Goal: Task Accomplishment & Management: Complete application form

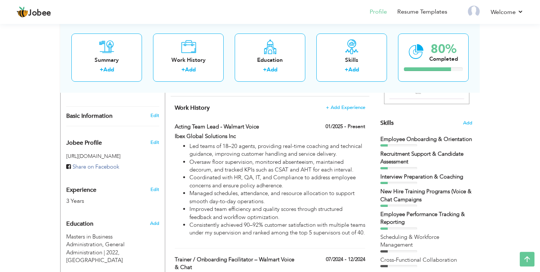
scroll to position [172, 0]
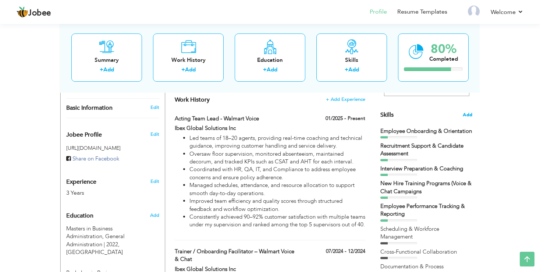
click at [466, 114] on span "Add" at bounding box center [468, 114] width 10 height 7
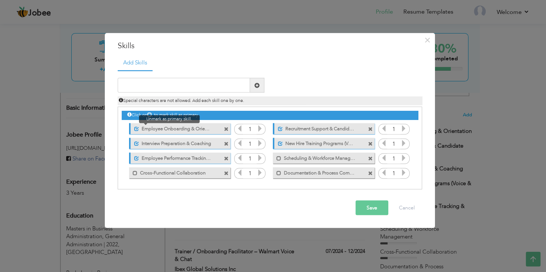
click at [136, 129] on span at bounding box center [136, 128] width 5 height 5
click at [228, 142] on span at bounding box center [226, 143] width 5 height 5
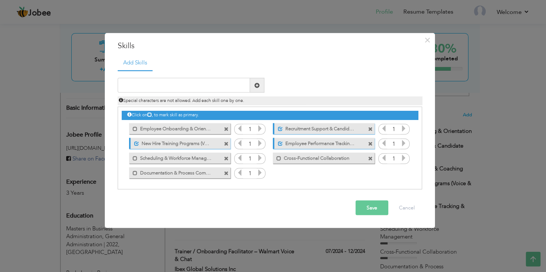
click at [225, 144] on span at bounding box center [226, 143] width 5 height 5
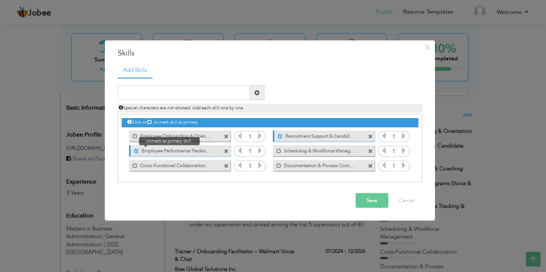
click at [134, 151] on span at bounding box center [135, 148] width 8 height 7
click at [372, 138] on span at bounding box center [370, 136] width 5 height 5
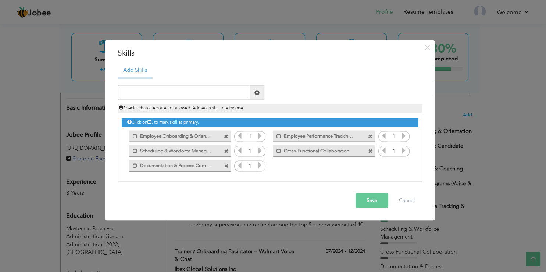
click at [228, 148] on span at bounding box center [227, 149] width 7 height 8
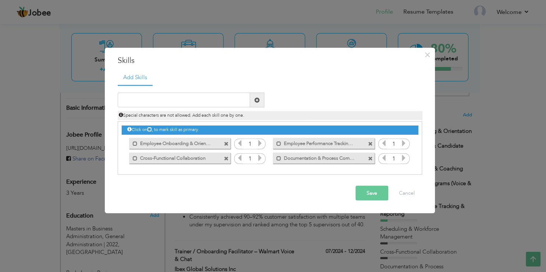
click at [341, 159] on label "Documentation & Process Compliance" at bounding box center [318, 156] width 74 height 9
click at [300, 158] on label "Documentation & Process Compliance" at bounding box center [319, 156] width 73 height 9
click at [182, 102] on input "text" at bounding box center [184, 100] width 132 height 15
paste input "Escalation Management & SLA Compliance"
type input "Escalation Management & SLA Compliance"
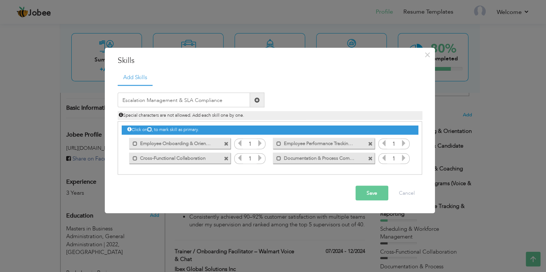
click at [263, 100] on span at bounding box center [257, 100] width 14 height 15
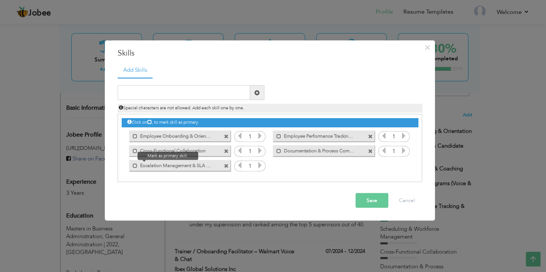
click at [131, 164] on span at bounding box center [133, 163] width 8 height 7
click at [151, 95] on input "text" at bounding box center [184, 92] width 132 height 15
paste input "Communication & Relationship Building"
type input "Communication & Relationship Building"
click at [264, 93] on span at bounding box center [257, 92] width 14 height 15
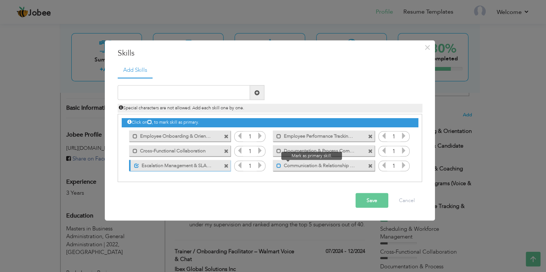
click at [280, 166] on span at bounding box center [279, 165] width 5 height 5
click at [173, 97] on input "text" at bounding box center [184, 92] width 132 height 15
paste input "Time Management & Multitasking"
type input "Time Management & Multitasking"
click at [258, 94] on span at bounding box center [257, 92] width 5 height 5
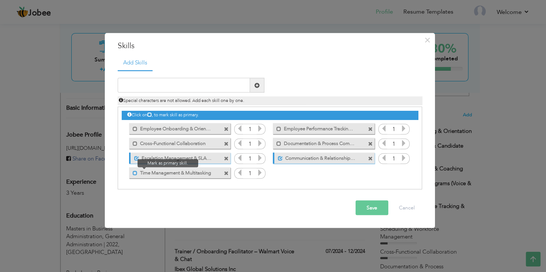
click at [134, 173] on span at bounding box center [135, 172] width 5 height 5
click at [159, 85] on input "text" at bounding box center [184, 85] width 132 height 15
paste input "Tier 1 Technical Support (Voice, Chat, Email)"
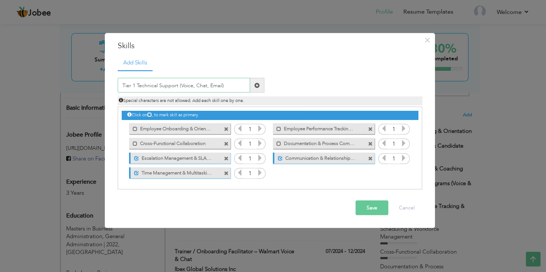
drag, startPoint x: 225, startPoint y: 85, endPoint x: 216, endPoint y: 86, distance: 8.9
click at [216, 86] on input "Tier 1 Technical Support (Voice, Chat, Email)" at bounding box center [184, 85] width 132 height 15
click at [218, 88] on input "Tier 1 Technical Support (Voice, Chat, Email)" at bounding box center [184, 85] width 132 height 15
click at [194, 83] on input "Tier 1 Technical Support (Voice, Chal)" at bounding box center [184, 85] width 132 height 15
click at [210, 84] on input "Tier 1 Technical Support (Voice & Chal)" at bounding box center [184, 85] width 132 height 15
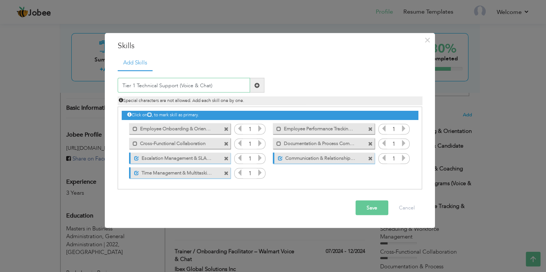
click at [175, 88] on input "Tier 1 Technical Support (Voice & Chat)" at bounding box center [184, 85] width 132 height 15
type input "Tier 1 Technical Support (Voice & Chat)"
click at [255, 80] on span at bounding box center [257, 85] width 14 height 15
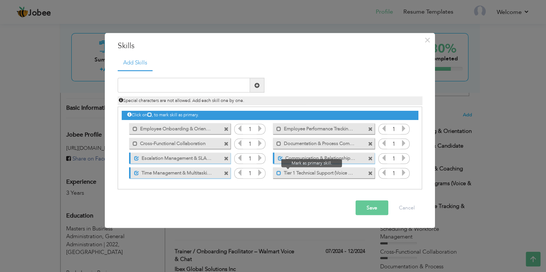
click at [279, 173] on span at bounding box center [279, 172] width 5 height 5
click at [359, 211] on button "Save" at bounding box center [372, 207] width 33 height 15
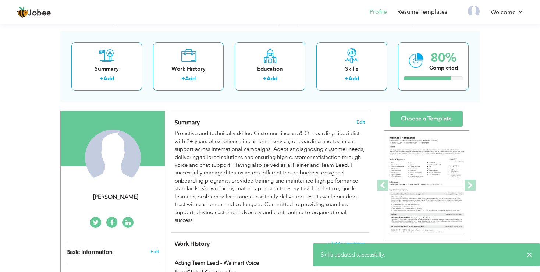
scroll to position [17, 0]
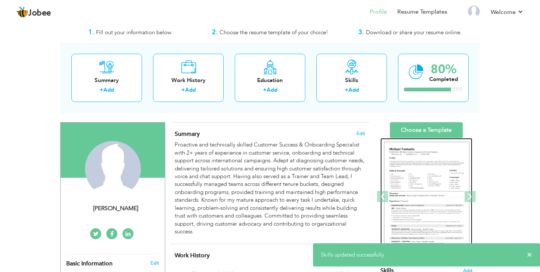
click at [441, 152] on img at bounding box center [426, 197] width 85 height 110
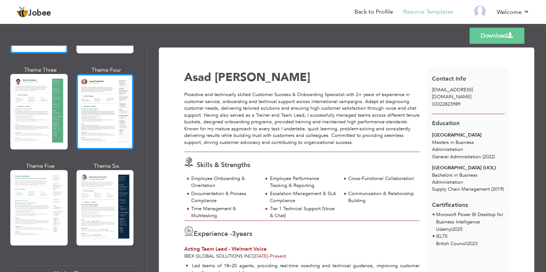
scroll to position [132, 0]
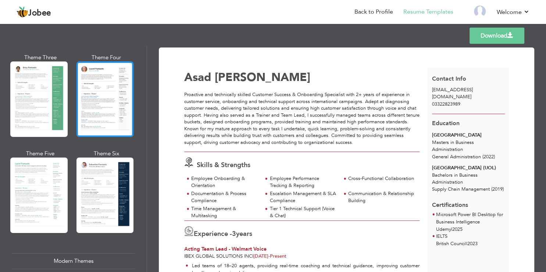
click at [104, 110] on div at bounding box center [104, 98] width 57 height 75
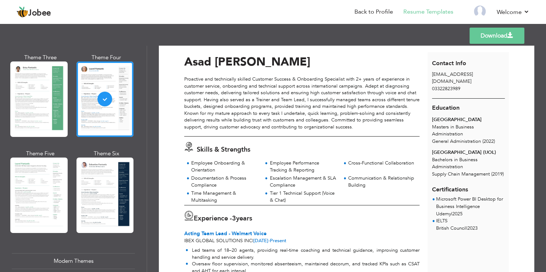
scroll to position [0, 0]
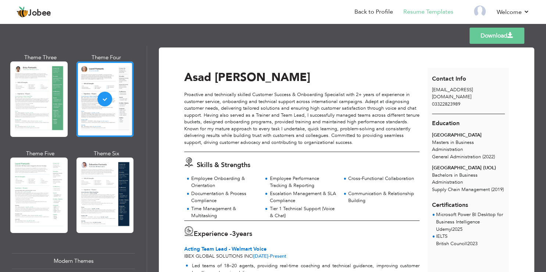
click at [31, 175] on div at bounding box center [38, 194] width 57 height 75
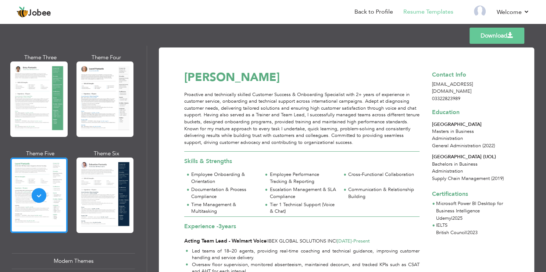
click at [494, 35] on link "Download" at bounding box center [497, 36] width 55 height 16
